Goal: Navigation & Orientation: Understand site structure

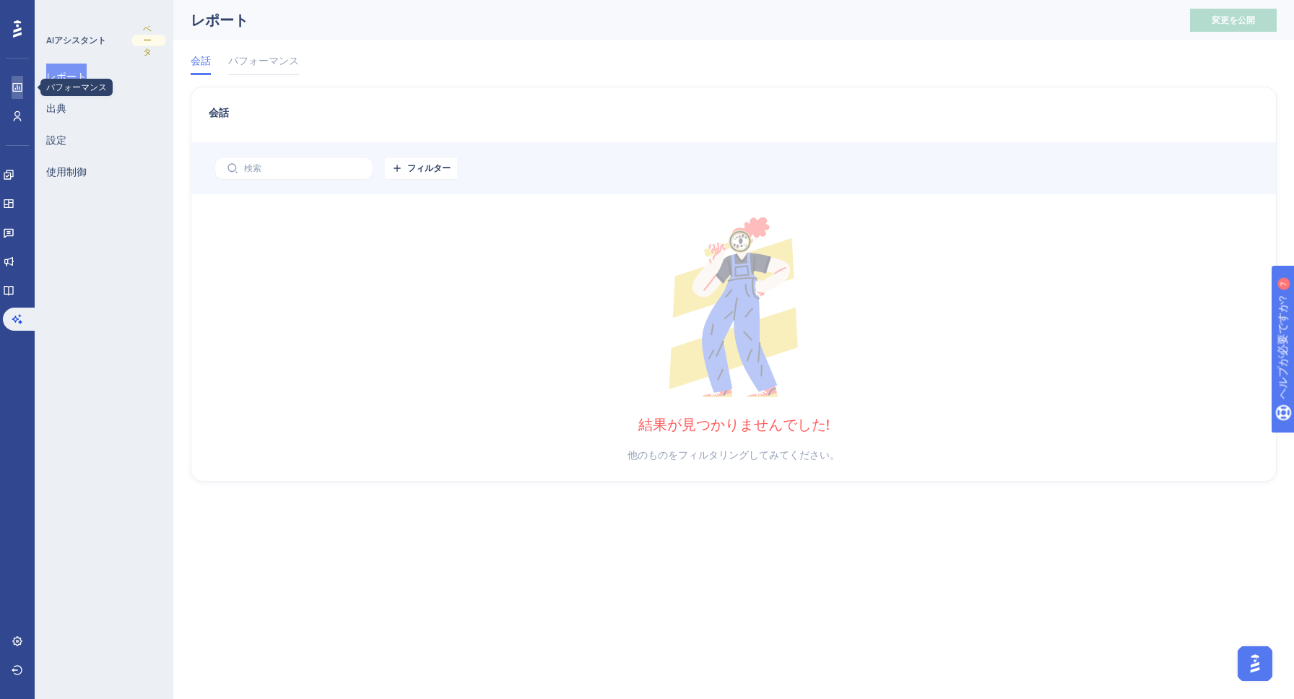
click at [23, 86] on link at bounding box center [18, 87] width 12 height 23
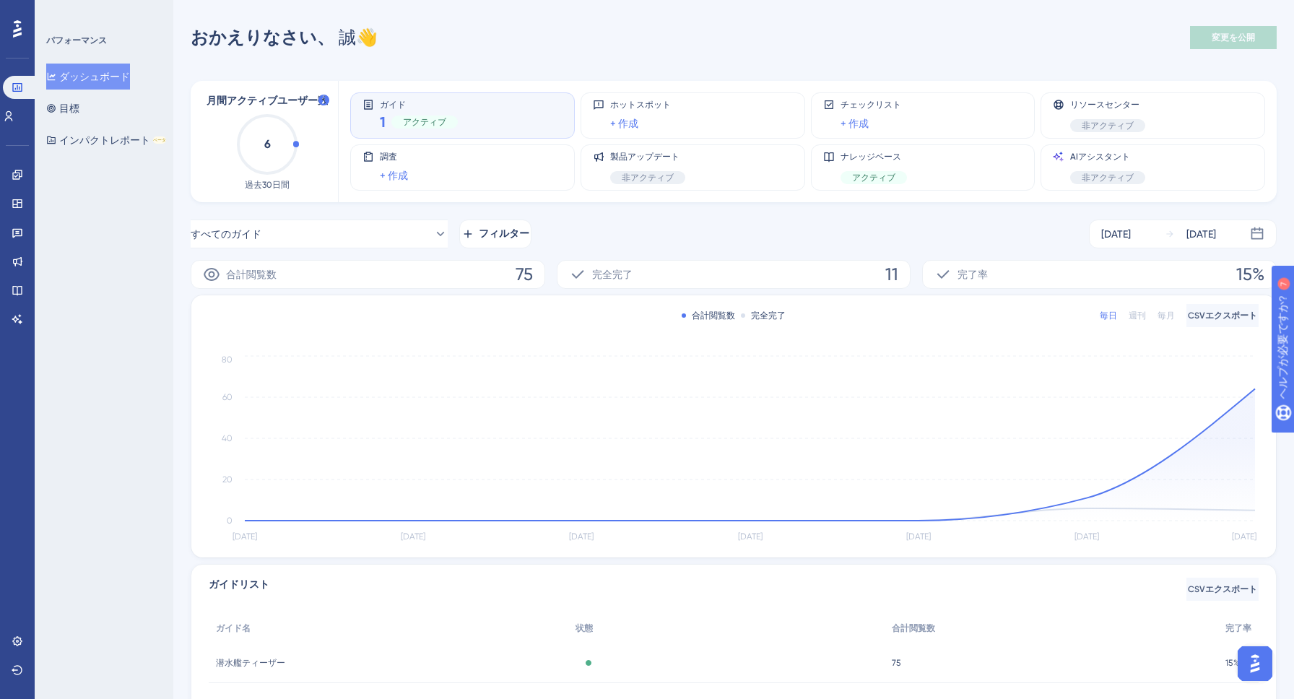
scroll to position [118, 0]
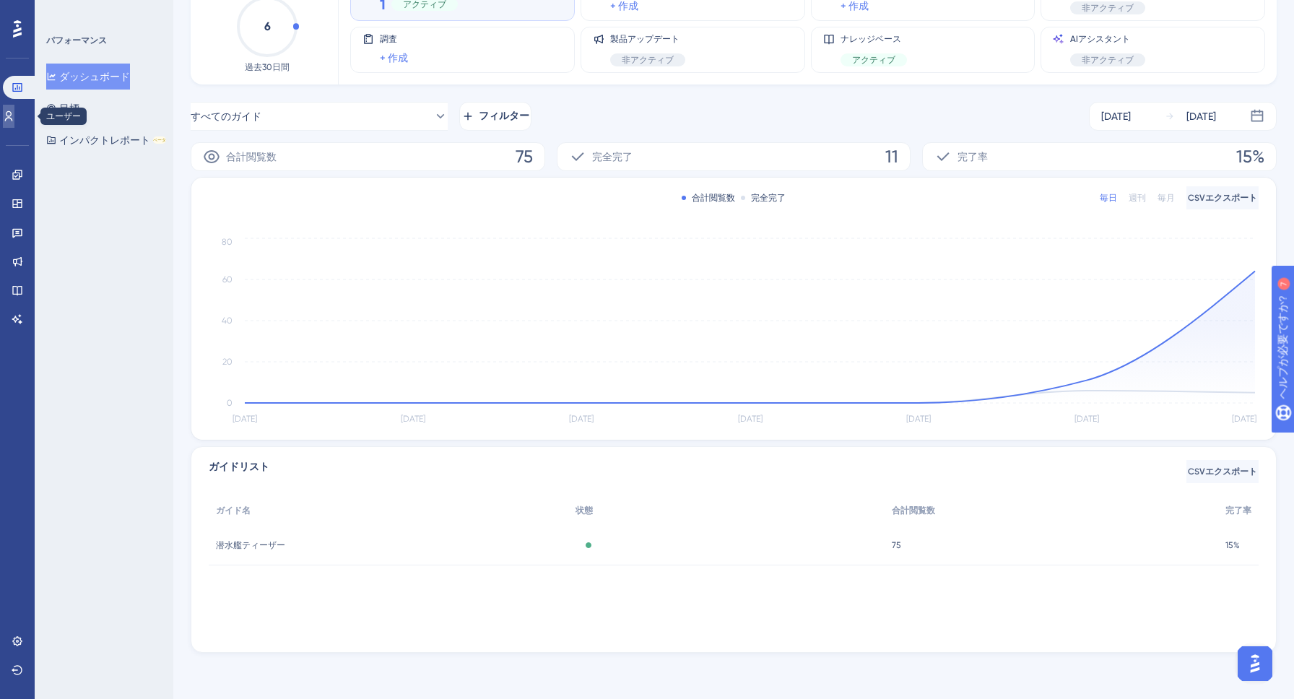
click at [14, 121] on icon at bounding box center [9, 117] width 12 height 12
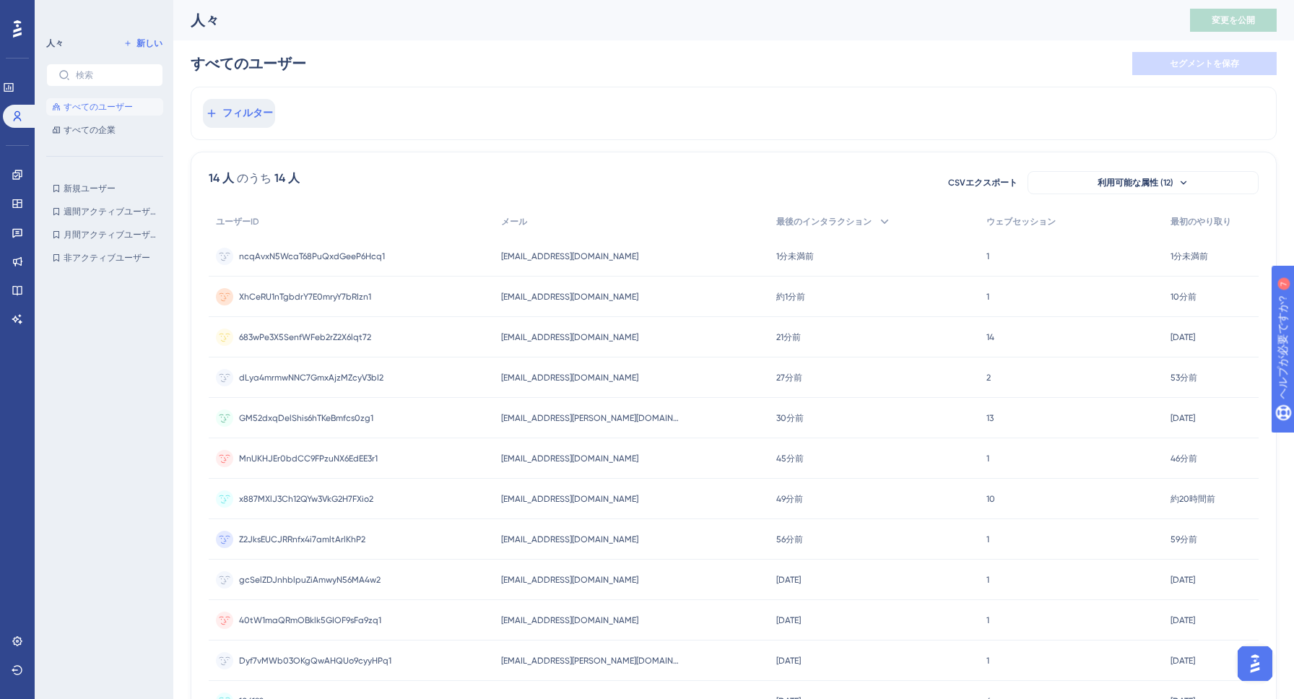
click at [556, 56] on div "すべてのユーザー セグメントを保存" at bounding box center [734, 63] width 1086 height 46
click at [107, 132] on font "すべての企業" at bounding box center [90, 130] width 52 height 10
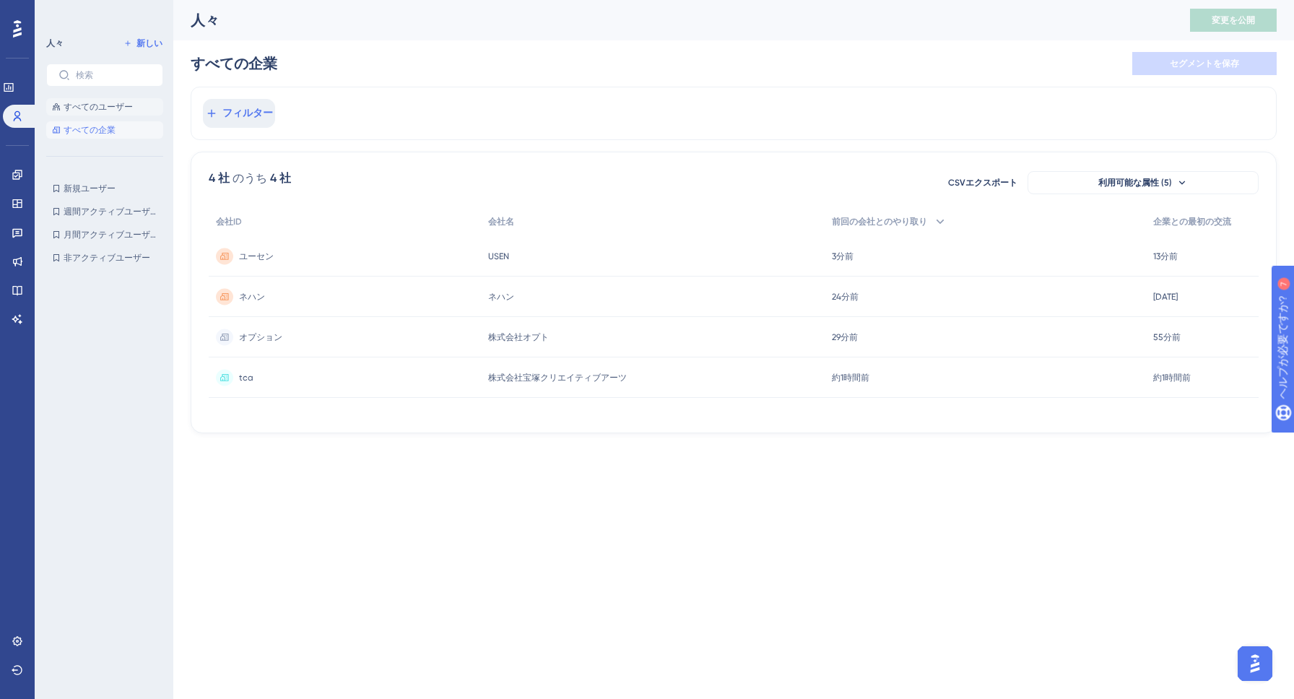
click at [103, 105] on font "すべてのユーザー" at bounding box center [98, 107] width 69 height 10
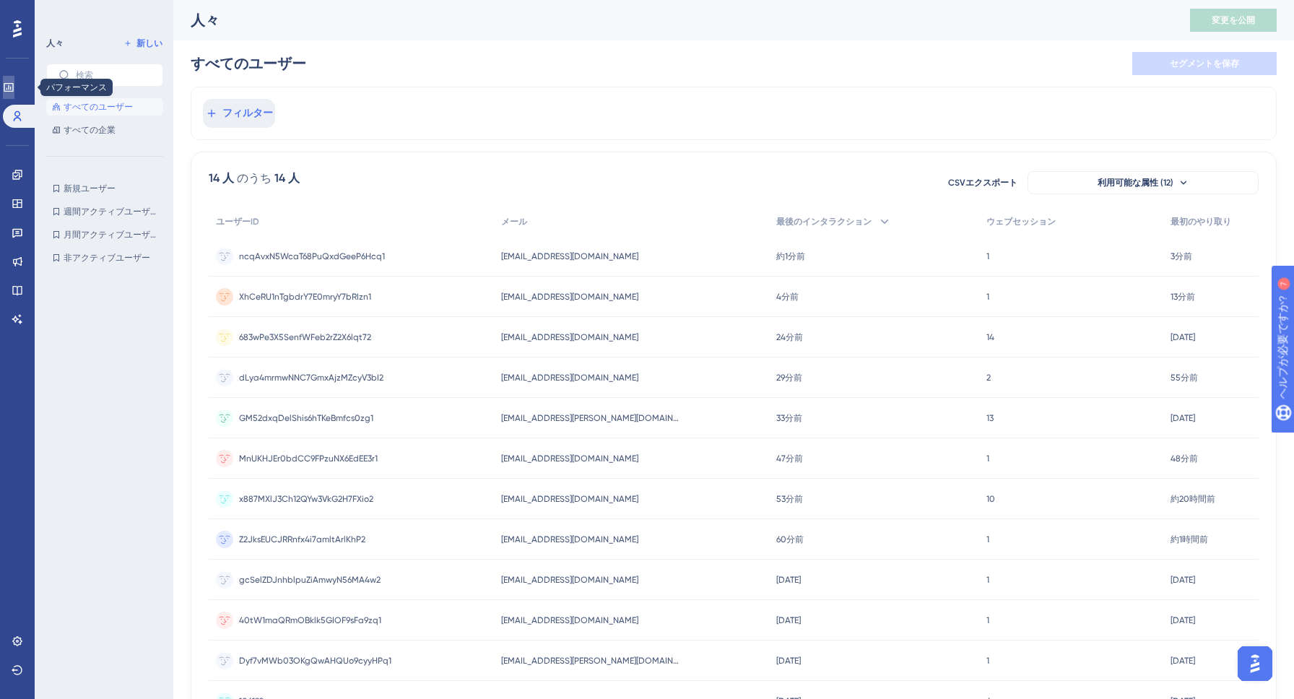
click at [14, 89] on icon at bounding box center [9, 88] width 12 height 12
